Goal: Information Seeking & Learning: Learn about a topic

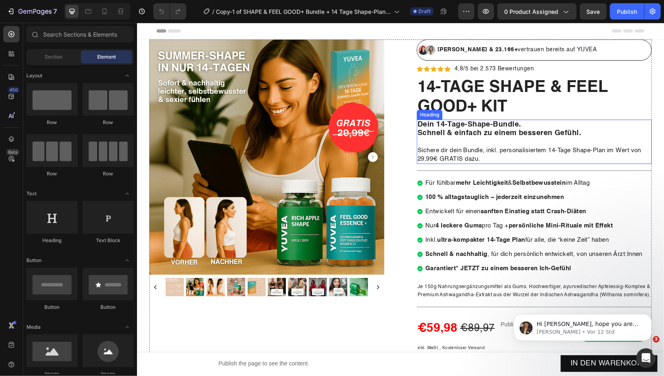
click at [539, 129] on strong "Schnell & einfach zu einem besseren Gefühl." at bounding box center [498, 132] width 163 height 7
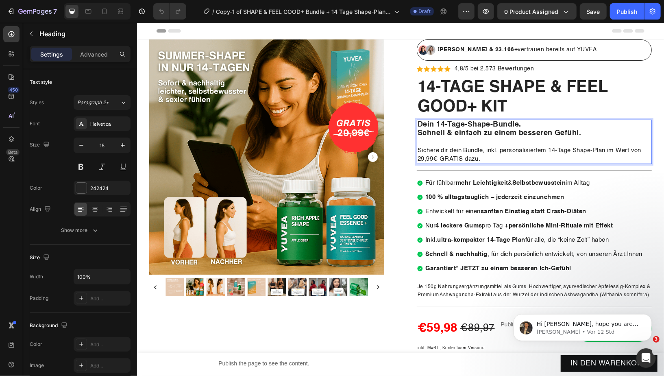
click at [551, 133] on strong "Schnell & einfach zu einem besseren Gefühl." at bounding box center [498, 132] width 163 height 7
click at [484, 148] on span "Sichere dir dein Bundle, inkl. personalisiertem 14-Tage Shape-Plan im Wert von …" at bounding box center [529, 154] width 224 height 15
click at [471, 142] on p "Dein 14-Tage-Shape-Bundle. Schnell & einfach zu einem leichteren Gefühl. Sicher…" at bounding box center [533, 141] width 233 height 43
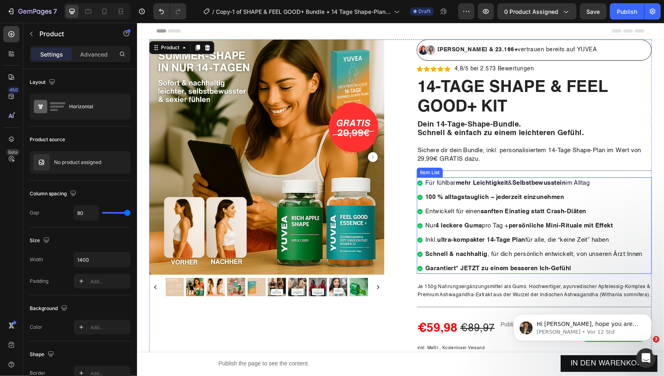
click at [588, 265] on p "Garantiert* JETZT zu einem besseren Ich-Gefühl" at bounding box center [533, 267] width 217 height 9
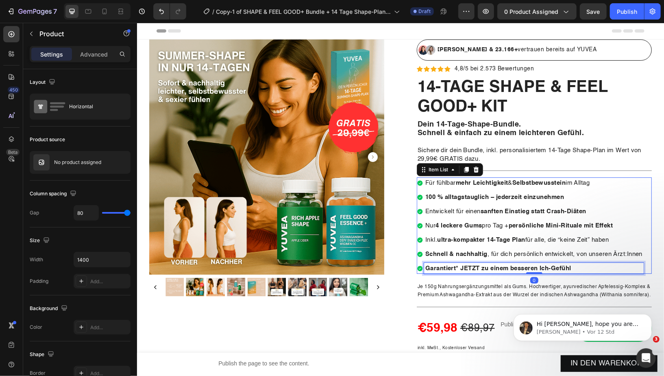
click at [588, 265] on p "Garantiert* JETZT zu einem besseren Ich-Gefühl" at bounding box center [533, 267] width 217 height 9
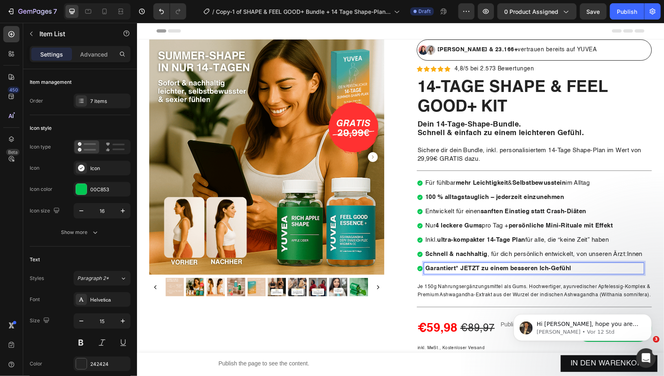
click at [550, 266] on strong "Garantiert* JETZT zu einem besseren Ich-Gefühl" at bounding box center [498, 268] width 146 height 6
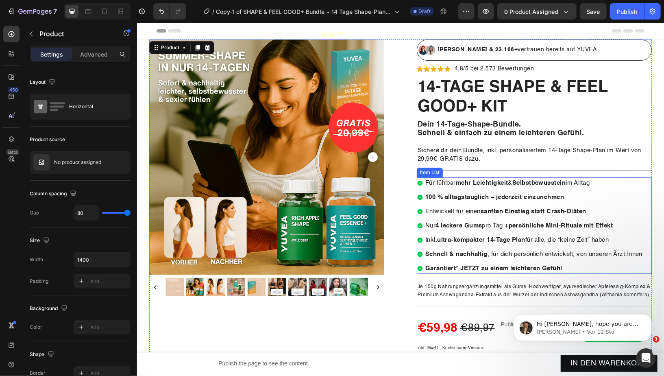
click at [530, 224] on strong "persönliche Mini-Rituale mit Effekt" at bounding box center [560, 225] width 104 height 6
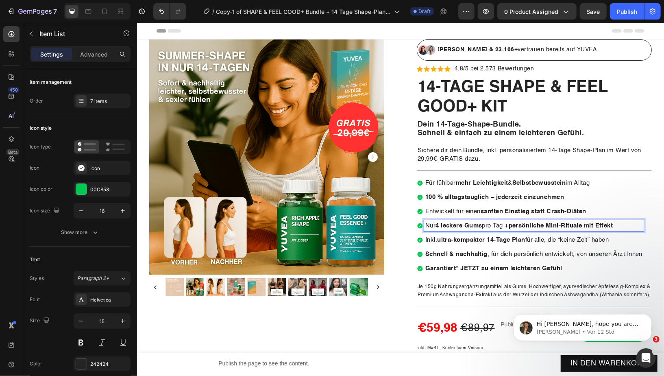
click at [517, 198] on strong "100 % alltags­tauglich – jederzeit einzunehmen" at bounding box center [494, 197] width 139 height 6
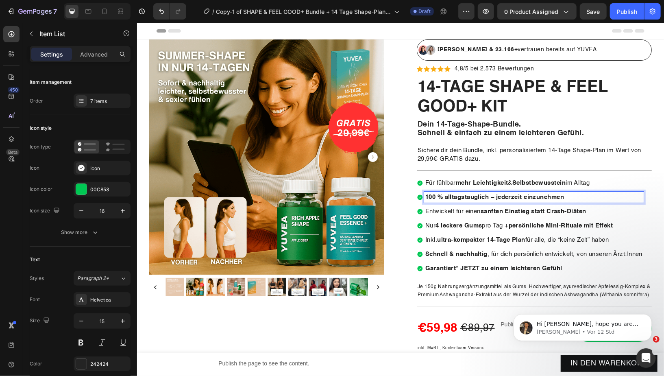
click at [501, 183] on strong "Leichtigkeit" at bounding box center [489, 182] width 35 height 6
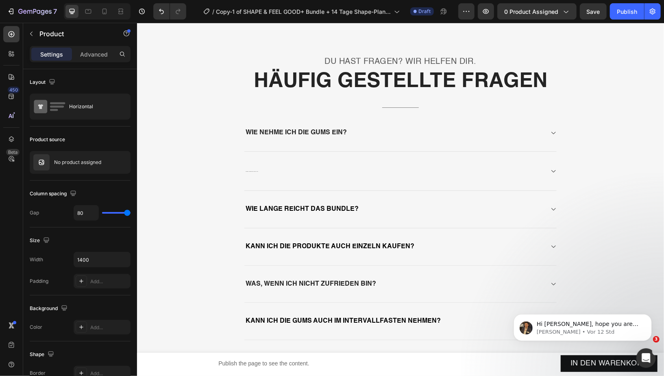
scroll to position [5397, 0]
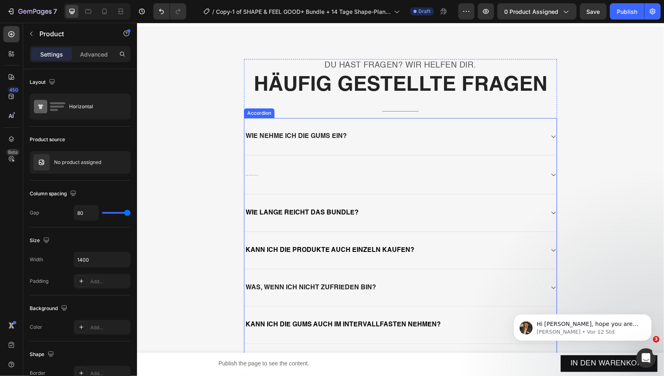
click at [313, 173] on div "Was ist im 14-Tage Shape-Plan enthalten?" at bounding box center [393, 174] width 299 height 13
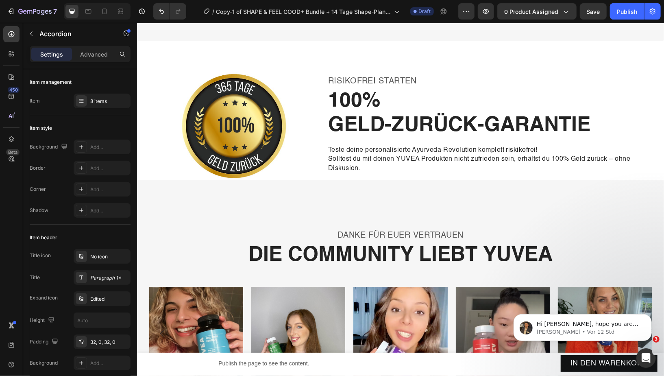
scroll to position [5866, 0]
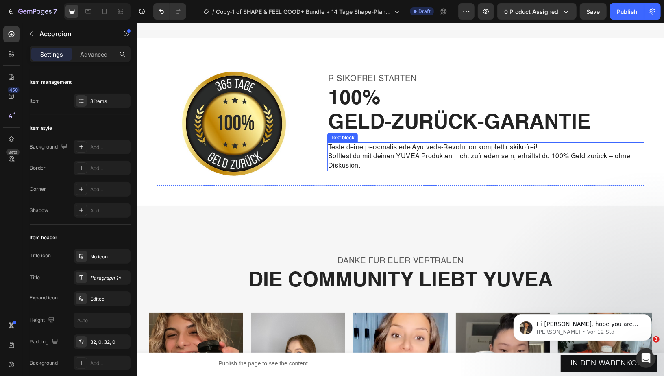
click at [348, 161] on p "Solltest du mit deinen YUVEA Produkten nicht zufrieden sein, erhältst du 100% G…" at bounding box center [486, 161] width 316 height 18
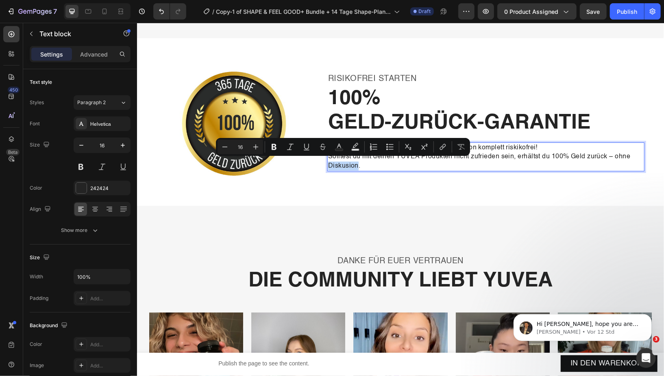
click at [346, 162] on p "Solltest du mit deinen YUVEA Produkten nicht zufrieden sein, erhältst du 100% G…" at bounding box center [486, 161] width 316 height 18
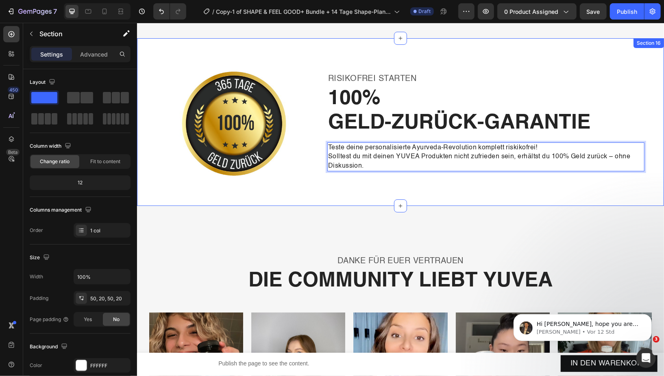
click at [282, 187] on div "Image RISIKOFREI STARTEN Heading 100% Geld-Zurück-Garantie Heading 100% Geld-zu…" at bounding box center [400, 122] width 527 height 168
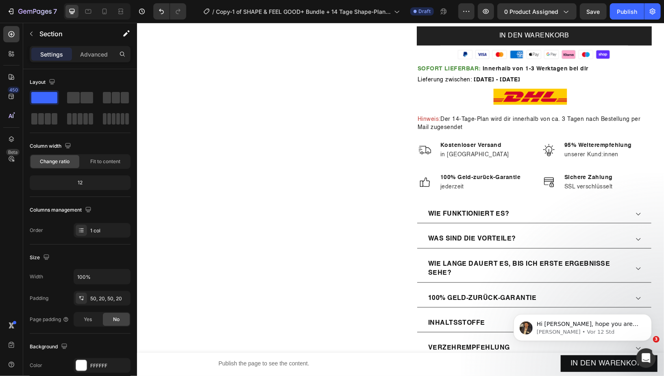
scroll to position [0, 0]
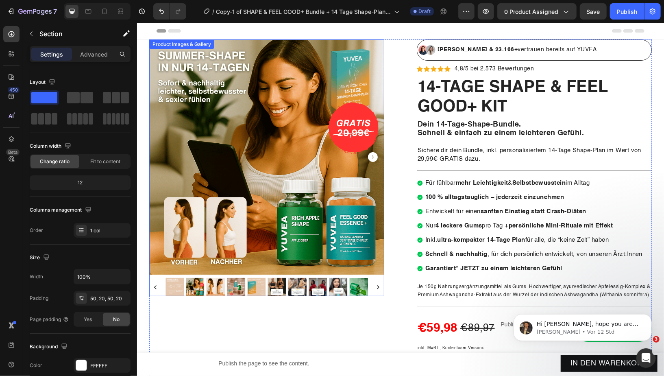
click at [233, 287] on img at bounding box center [235, 286] width 18 height 18
